Goal: Information Seeking & Learning: Learn about a topic

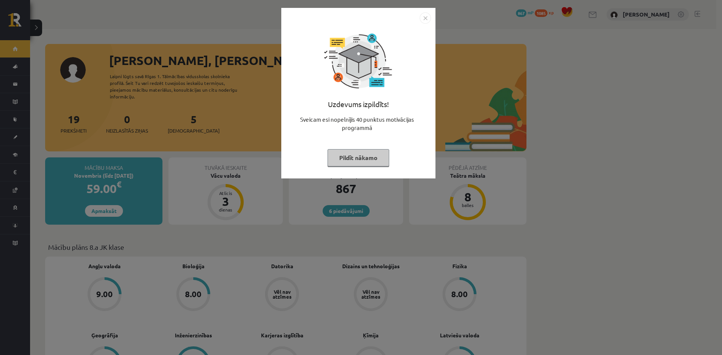
click at [356, 161] on button "Pildīt nākamo" at bounding box center [358, 157] width 62 height 17
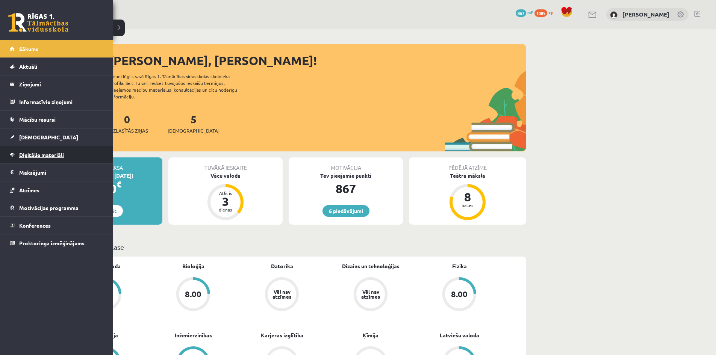
click at [22, 154] on span "Digitālie materiāli" at bounding box center [41, 154] width 45 height 7
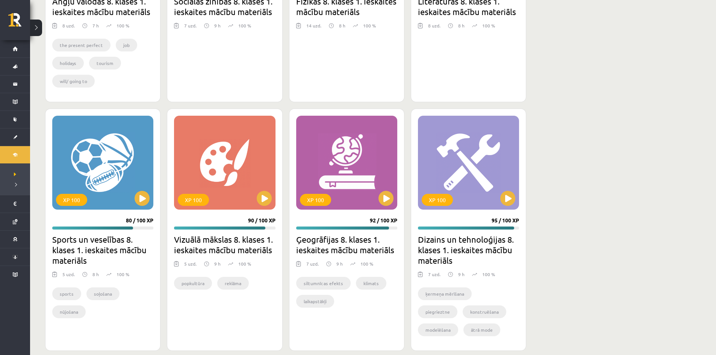
scroll to position [825, 0]
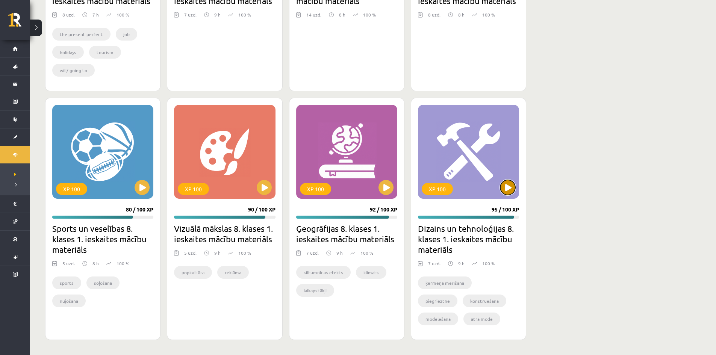
click at [506, 191] on button at bounding box center [507, 187] width 15 height 15
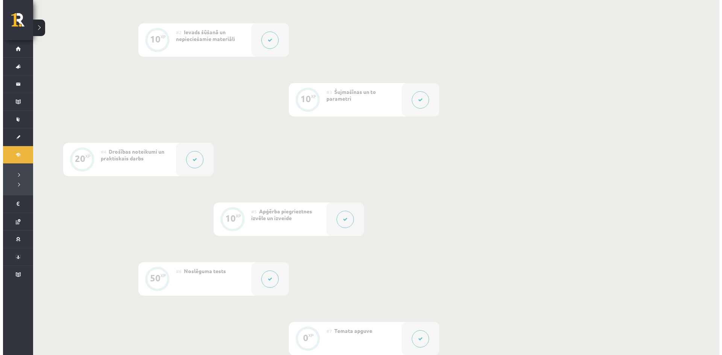
scroll to position [263, 0]
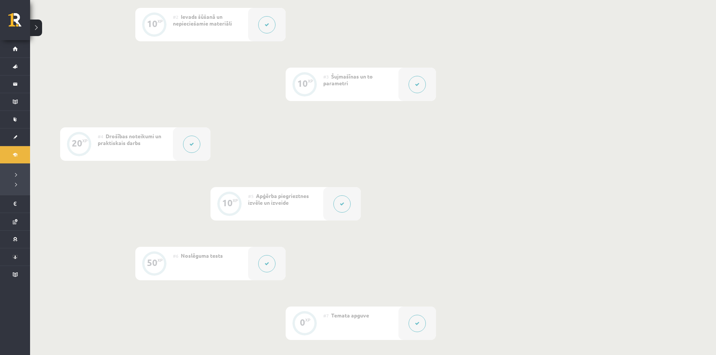
click at [188, 143] on button at bounding box center [191, 144] width 17 height 17
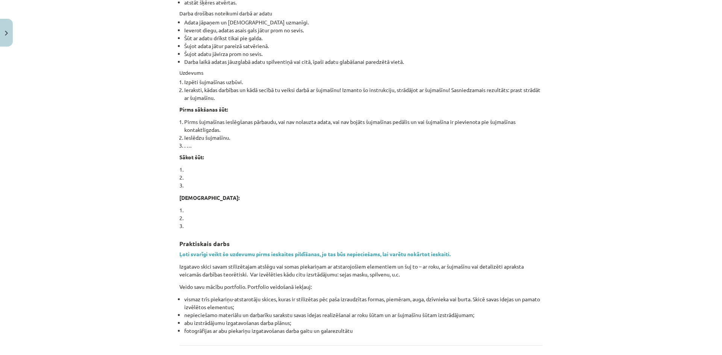
scroll to position [489, 0]
